Goal: Transaction & Acquisition: Subscribe to service/newsletter

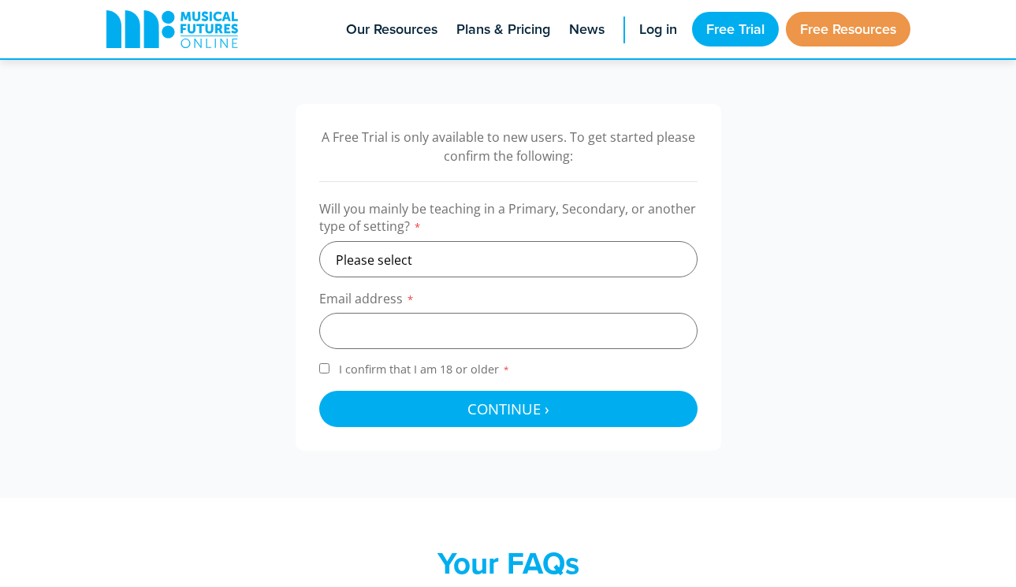
scroll to position [473, 0]
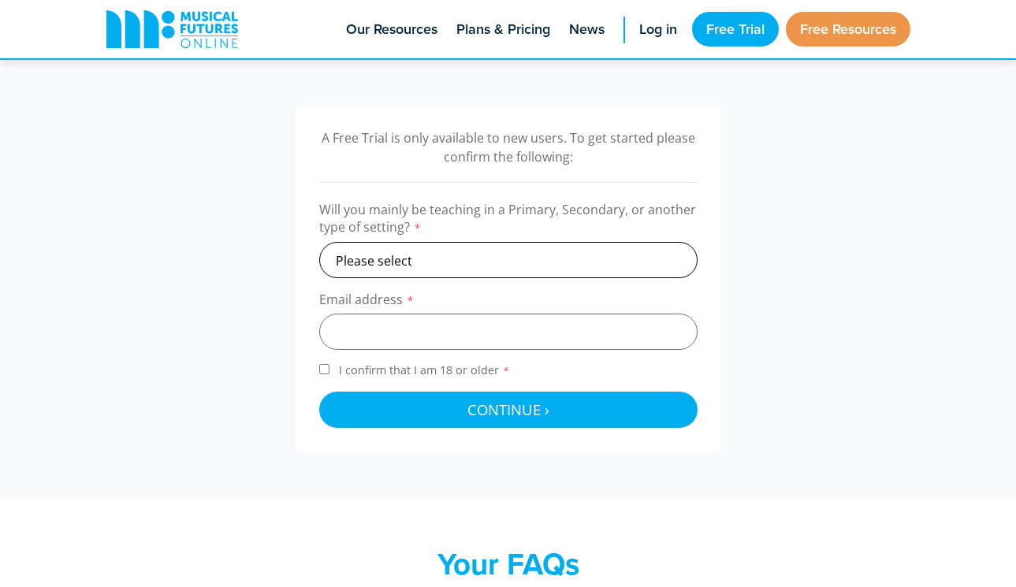
click at [544, 269] on select "Please select Primary Secondary Other" at bounding box center [508, 260] width 378 height 36
select select "primary"
click at [511, 346] on input "email" at bounding box center [508, 332] width 378 height 36
click at [321, 374] on input "I confirm that I am 18 or older *" at bounding box center [324, 369] width 10 height 10
checkbox input "true"
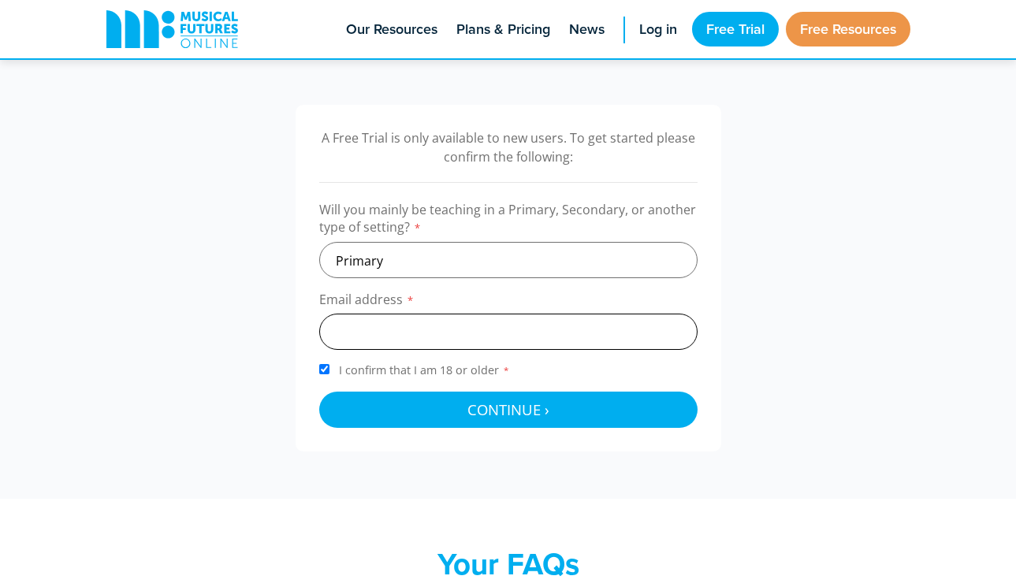
click at [364, 333] on input "email" at bounding box center [508, 332] width 378 height 36
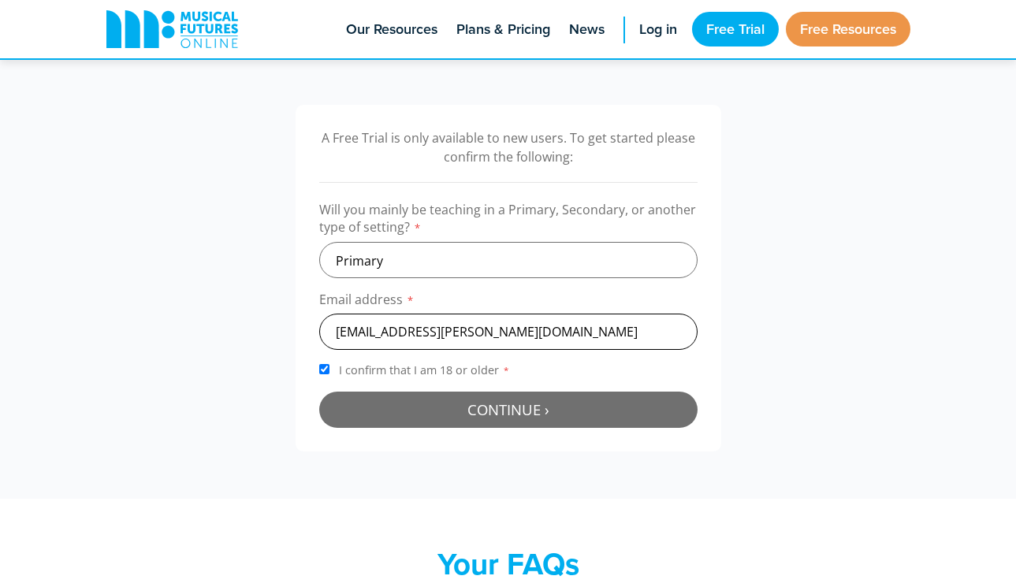
type input "[EMAIL_ADDRESS][PERSON_NAME][DOMAIN_NAME]"
click at [479, 407] on span "Continue ›" at bounding box center [508, 409] width 82 height 20
